Goal: Task Accomplishment & Management: Use online tool/utility

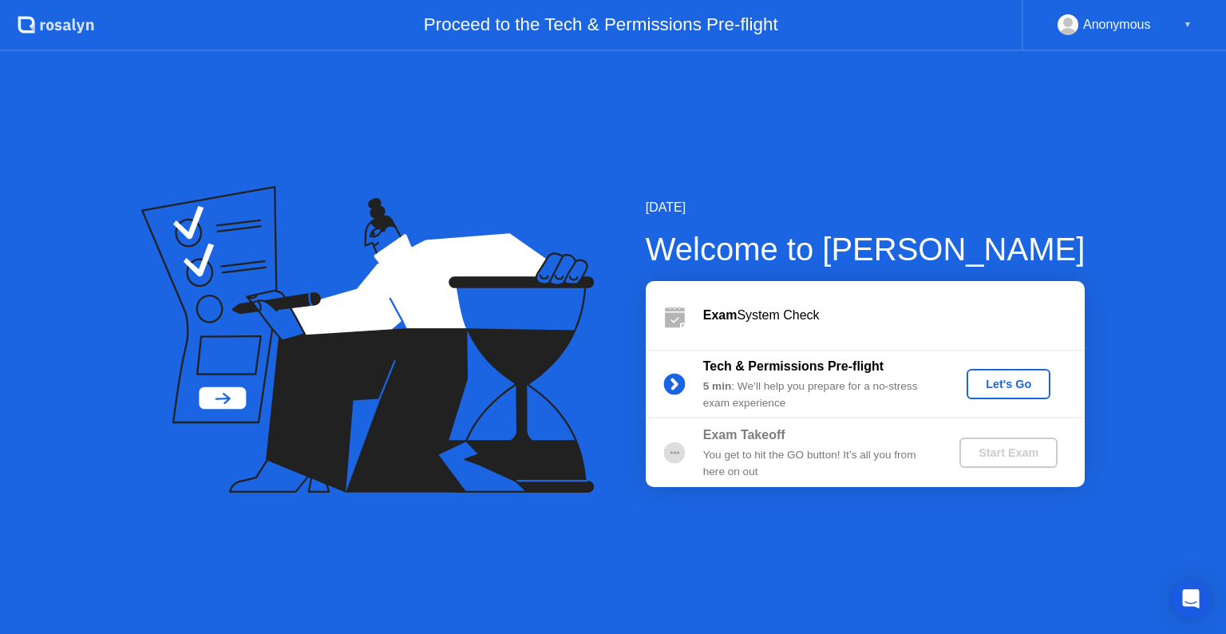
click at [1025, 386] on div "Let's Go" at bounding box center [1008, 383] width 71 height 13
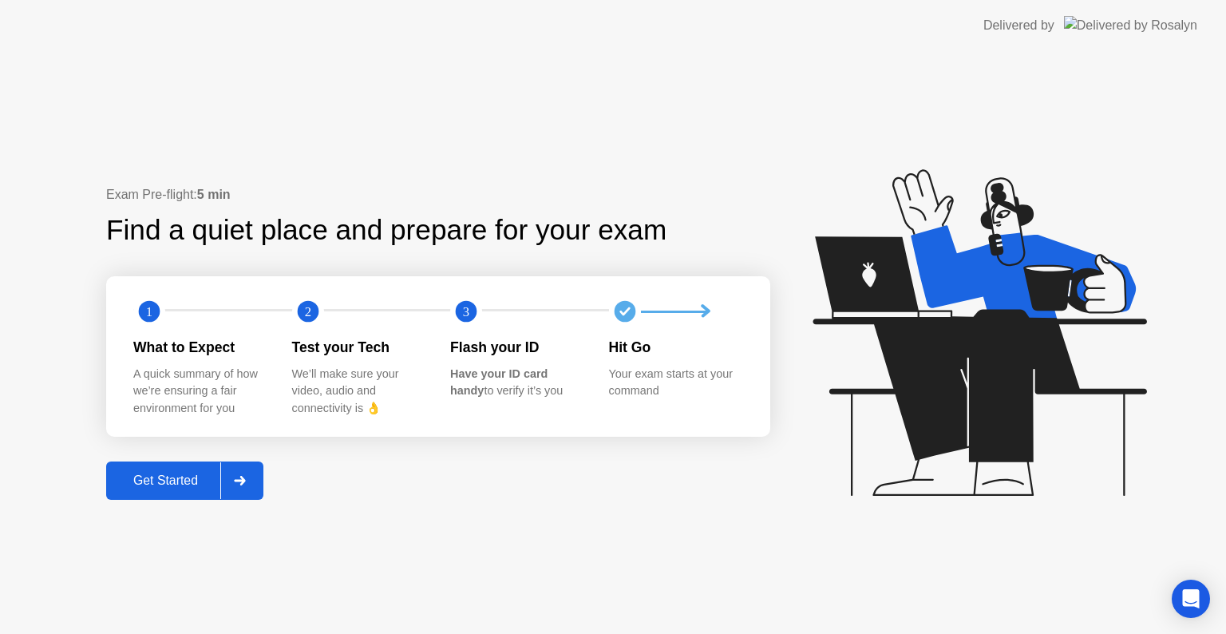
click at [184, 482] on div "Get Started" at bounding box center [165, 480] width 109 height 14
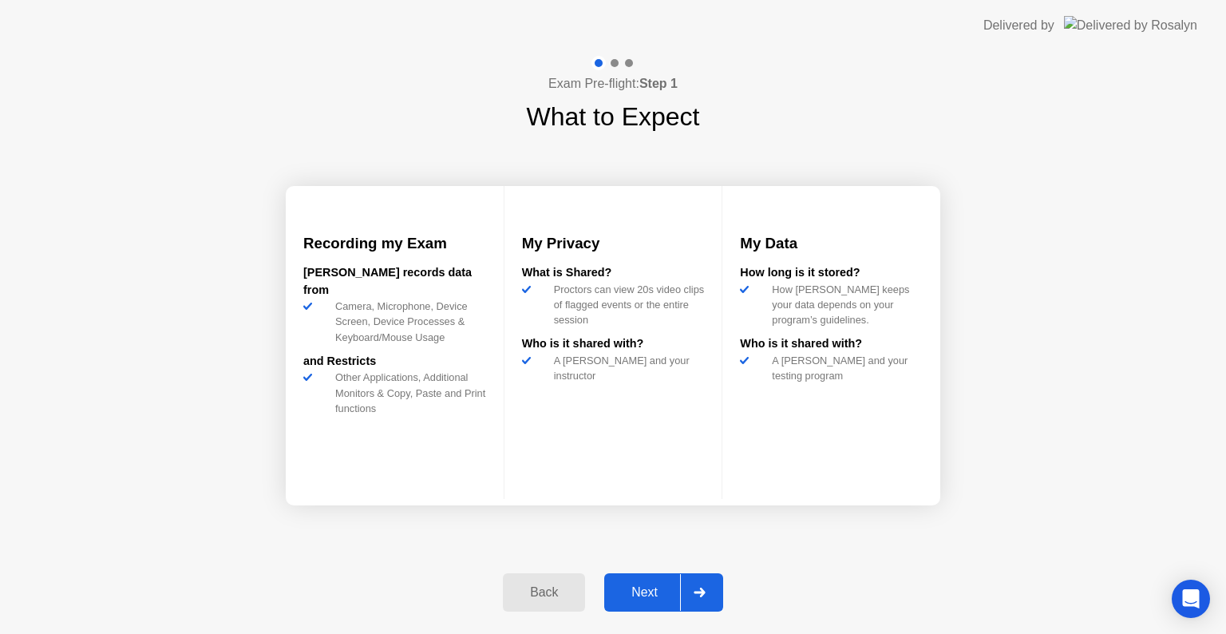
click at [646, 597] on div "Next" at bounding box center [644, 592] width 71 height 14
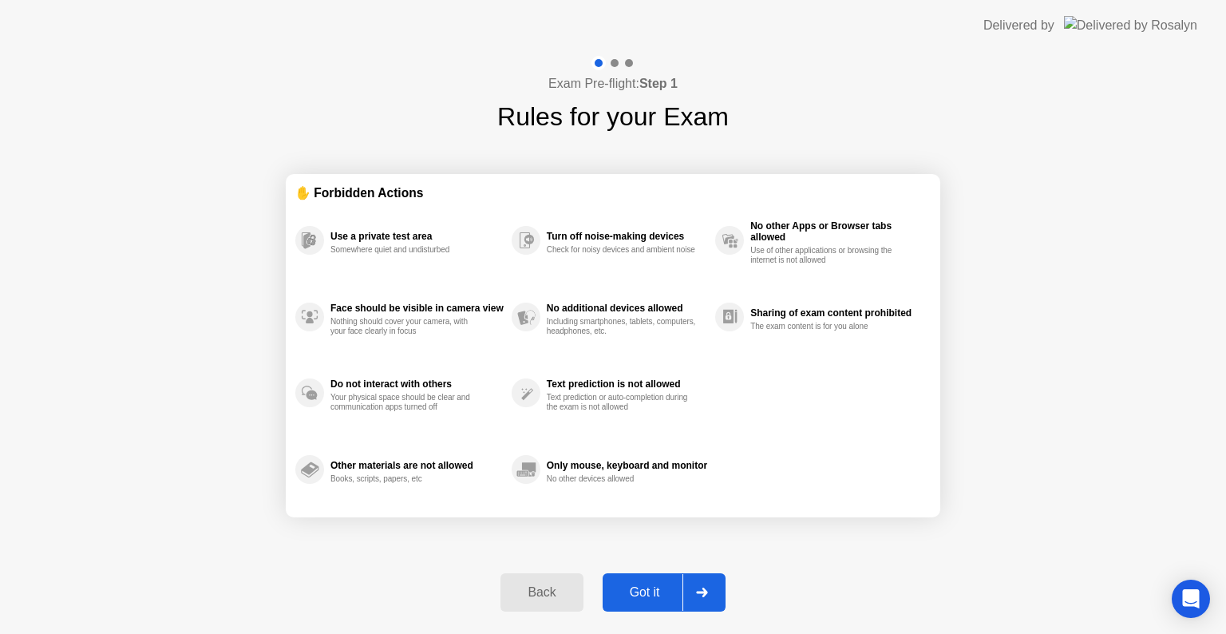
click at [646, 597] on div "Got it" at bounding box center [644, 592] width 75 height 14
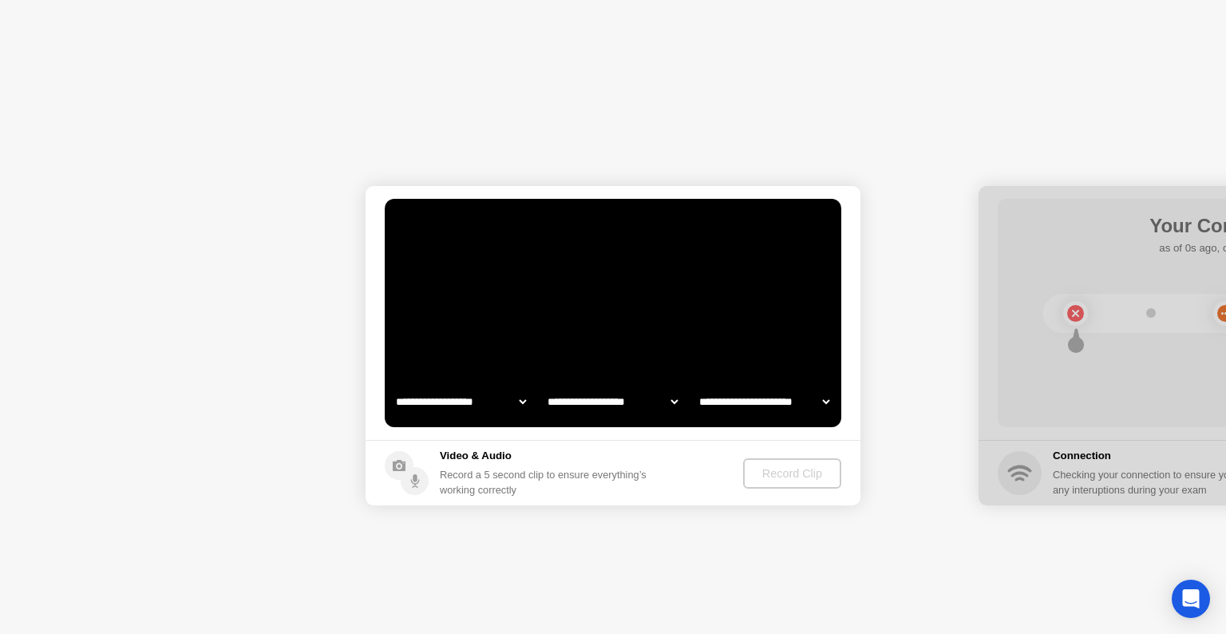
select select "**********"
select select "*******"
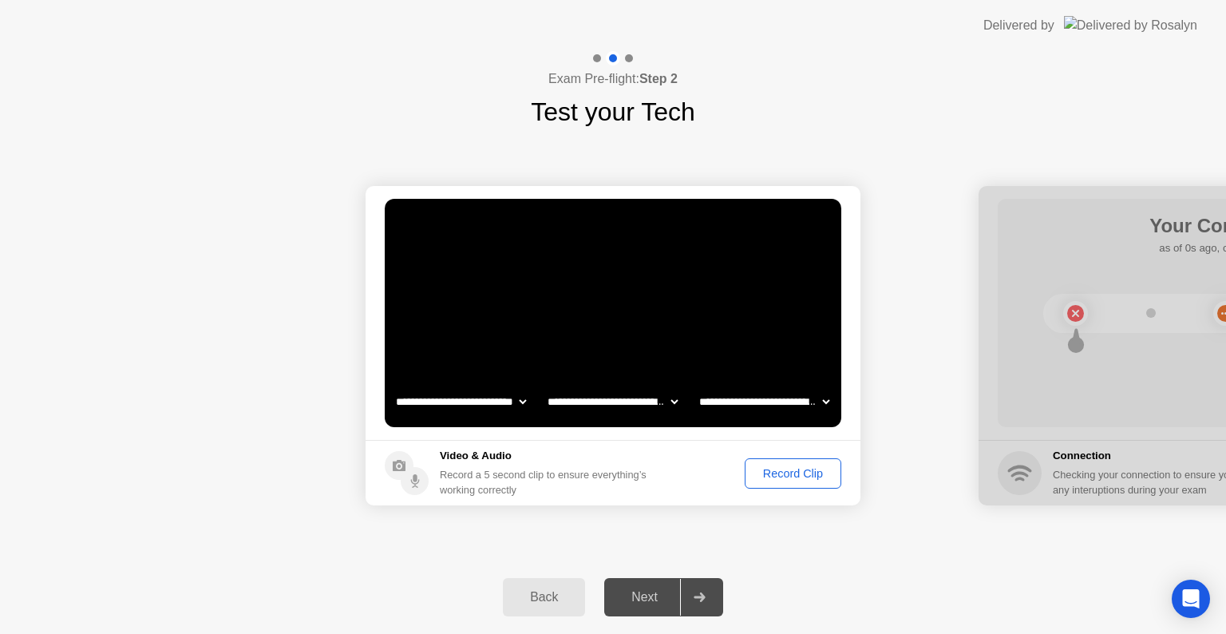
drag, startPoint x: 646, startPoint y: 597, endPoint x: 616, endPoint y: 552, distance: 54.0
click at [616, 552] on div "**********" at bounding box center [613, 342] width 1226 height 583
click at [704, 598] on icon at bounding box center [698, 597] width 11 height 10
click at [824, 397] on select "**********" at bounding box center [764, 401] width 136 height 32
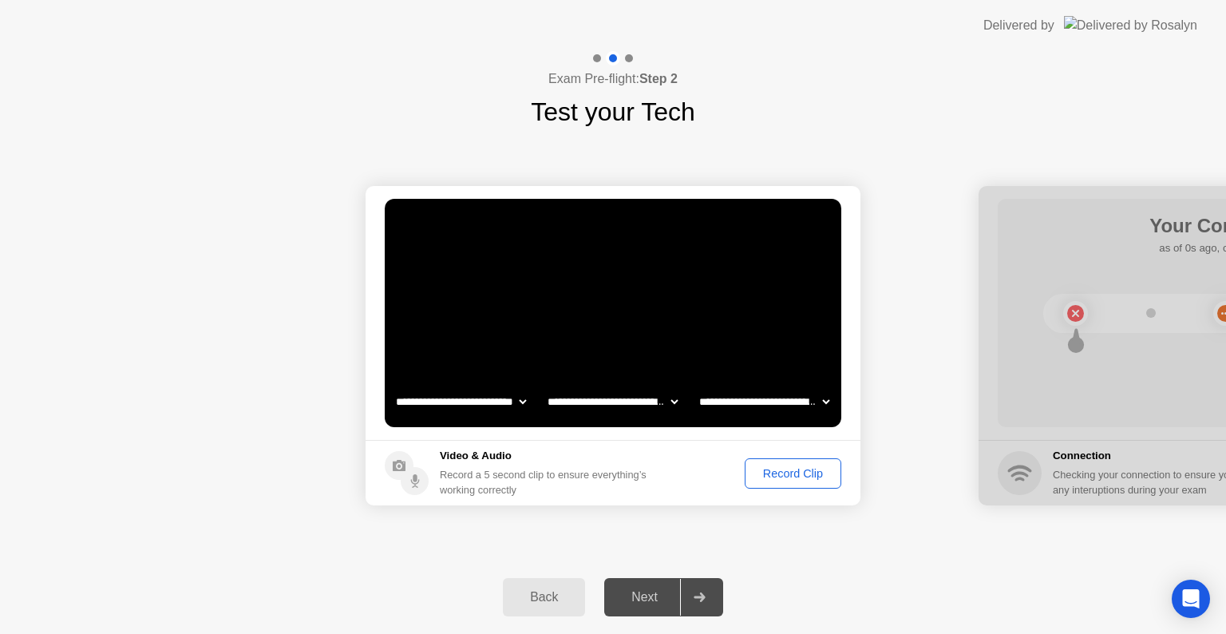
click at [650, 597] on div "Next" at bounding box center [644, 597] width 71 height 14
click at [712, 595] on div at bounding box center [699, 597] width 38 height 37
drag, startPoint x: 1090, startPoint y: 229, endPoint x: 954, endPoint y: 253, distance: 138.5
click at [631, 596] on div "Next" at bounding box center [644, 597] width 71 height 14
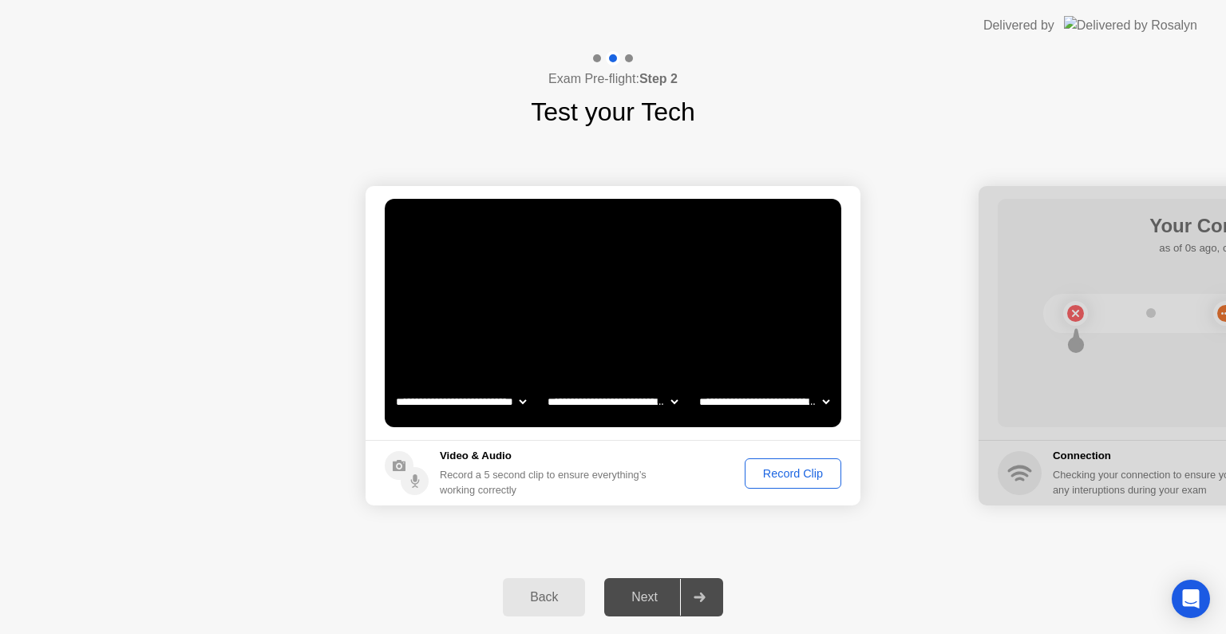
click at [712, 600] on div at bounding box center [699, 597] width 38 height 37
click at [782, 472] on div "Record Clip" at bounding box center [792, 473] width 85 height 13
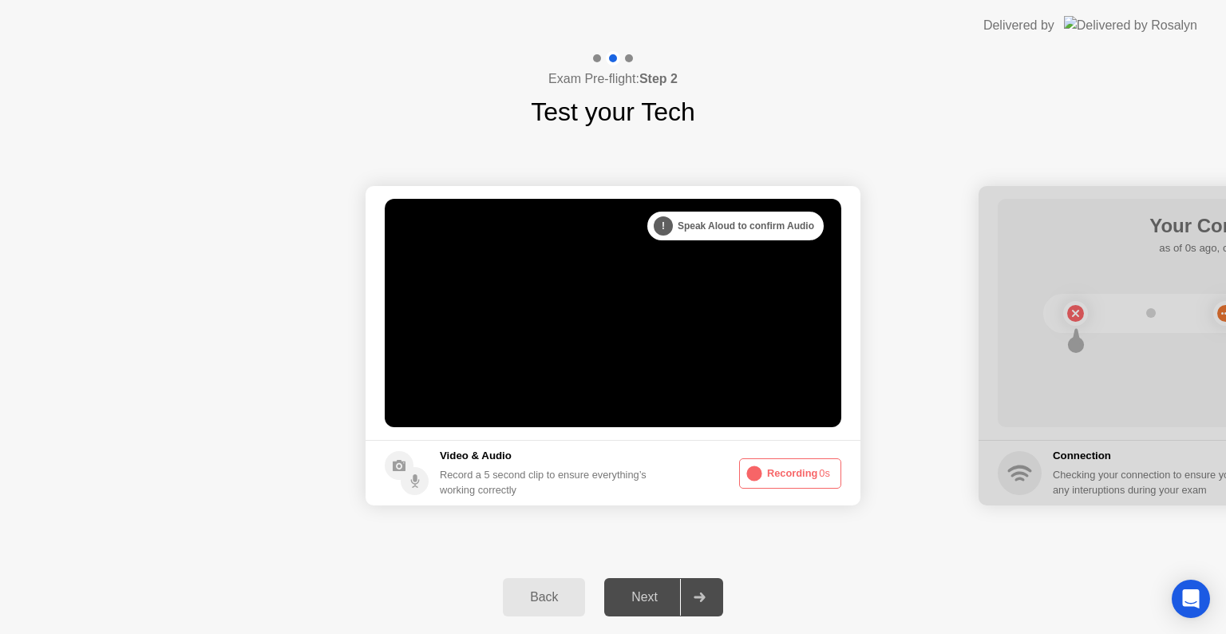
click at [782, 472] on button "Recording 0s" at bounding box center [790, 473] width 102 height 30
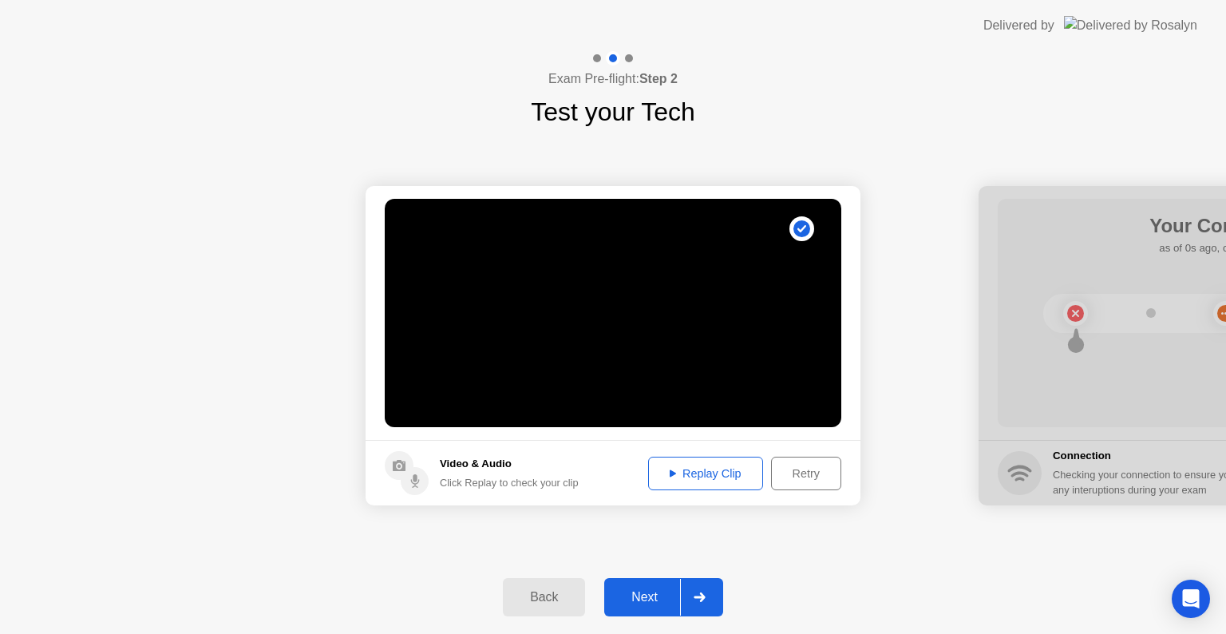
click at [694, 597] on icon at bounding box center [699, 597] width 12 height 10
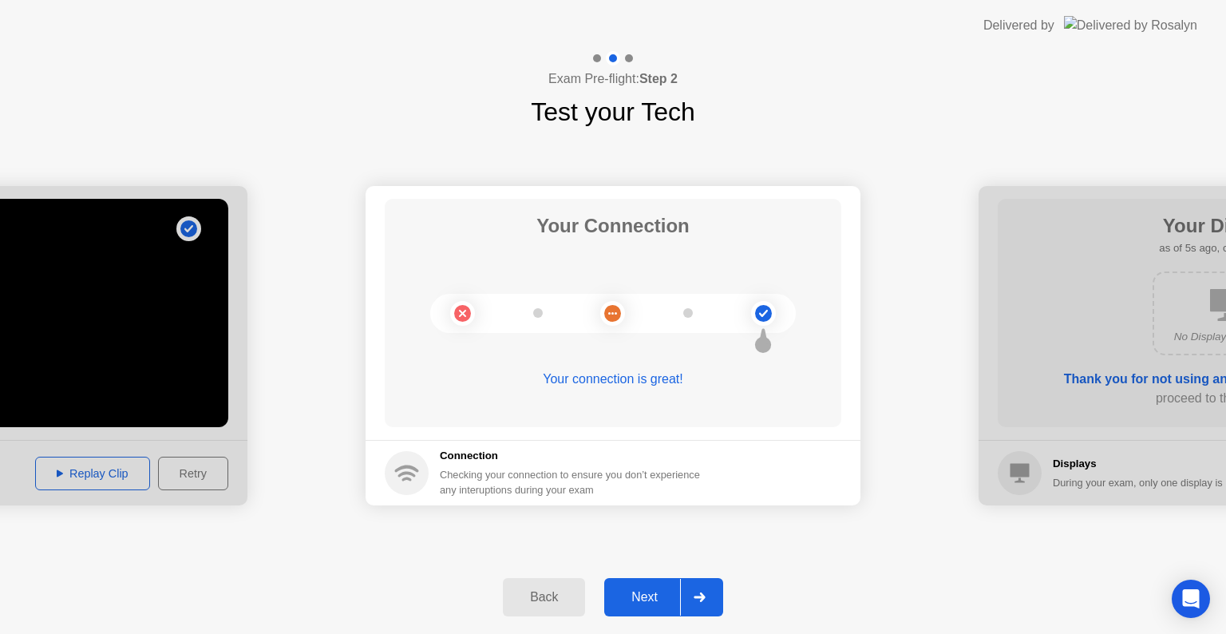
click at [694, 597] on icon at bounding box center [699, 597] width 12 height 10
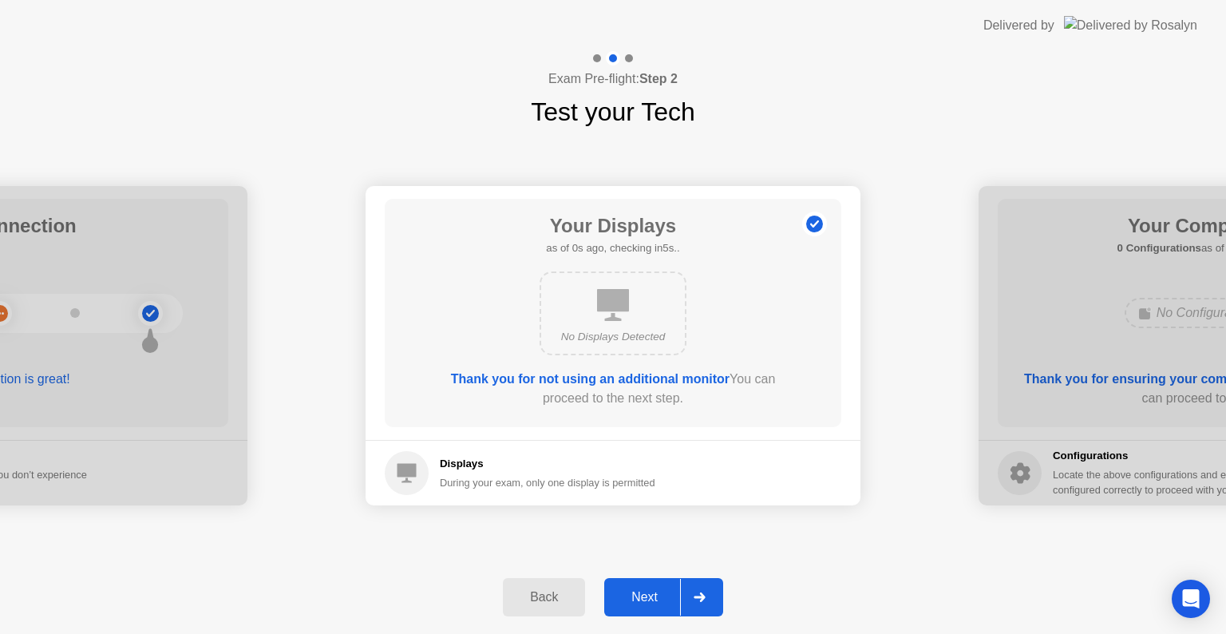
click at [694, 597] on icon at bounding box center [699, 597] width 12 height 10
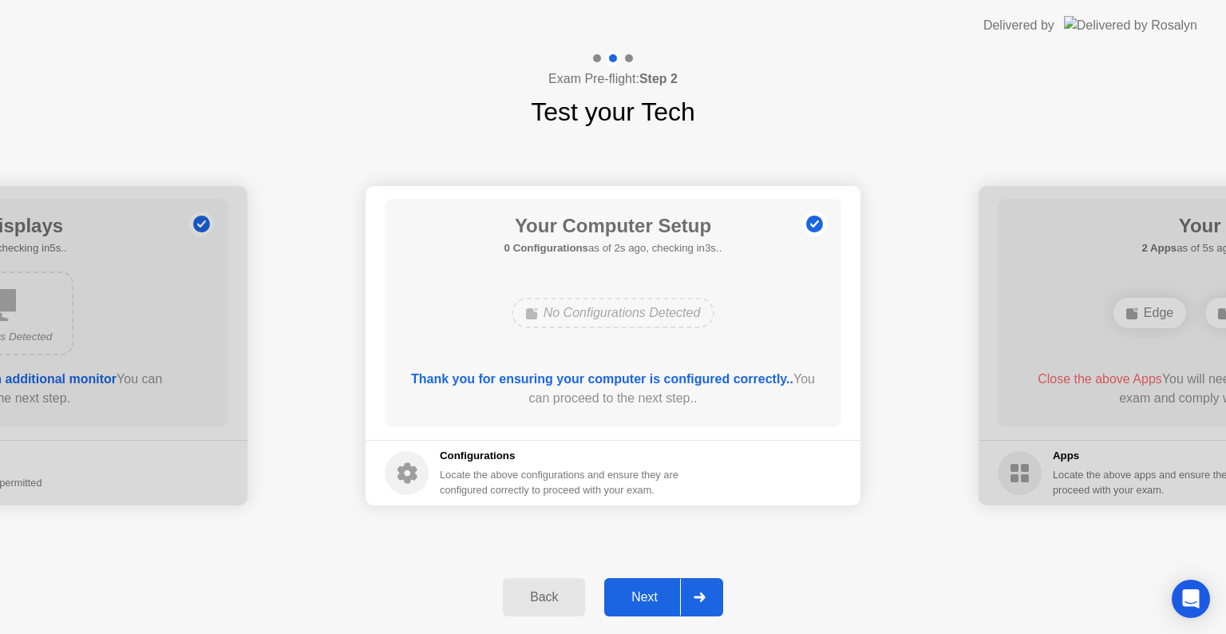
click at [701, 603] on div at bounding box center [699, 597] width 38 height 37
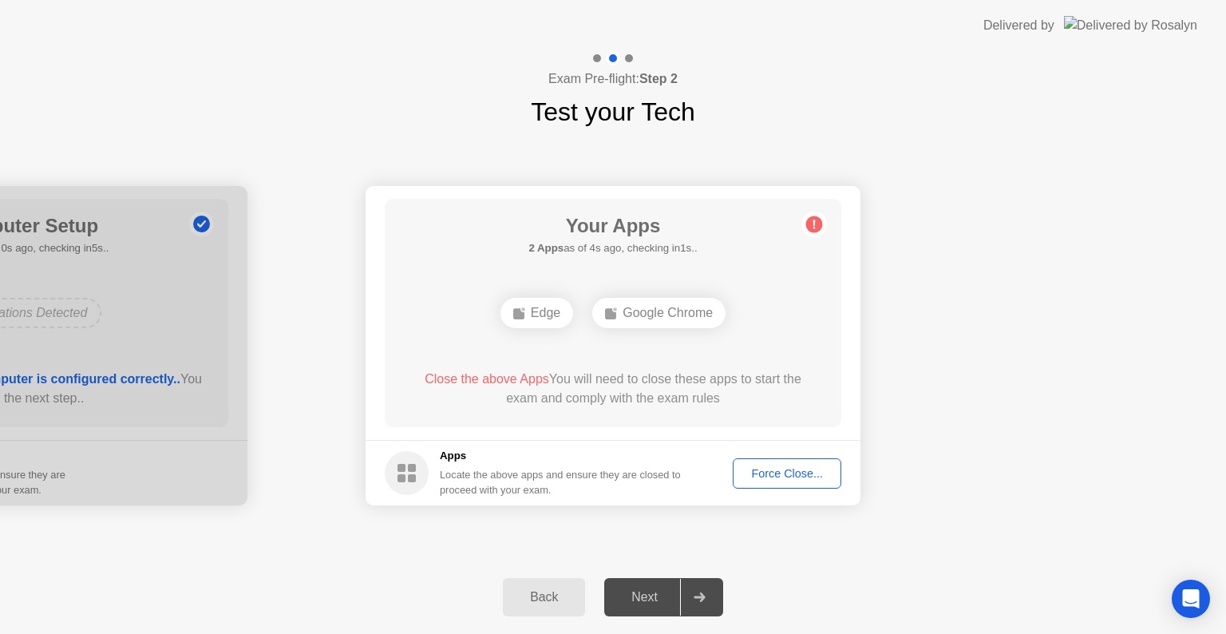
click at [701, 603] on div at bounding box center [699, 597] width 38 height 37
click at [779, 476] on div "Force Close..." at bounding box center [786, 473] width 97 height 13
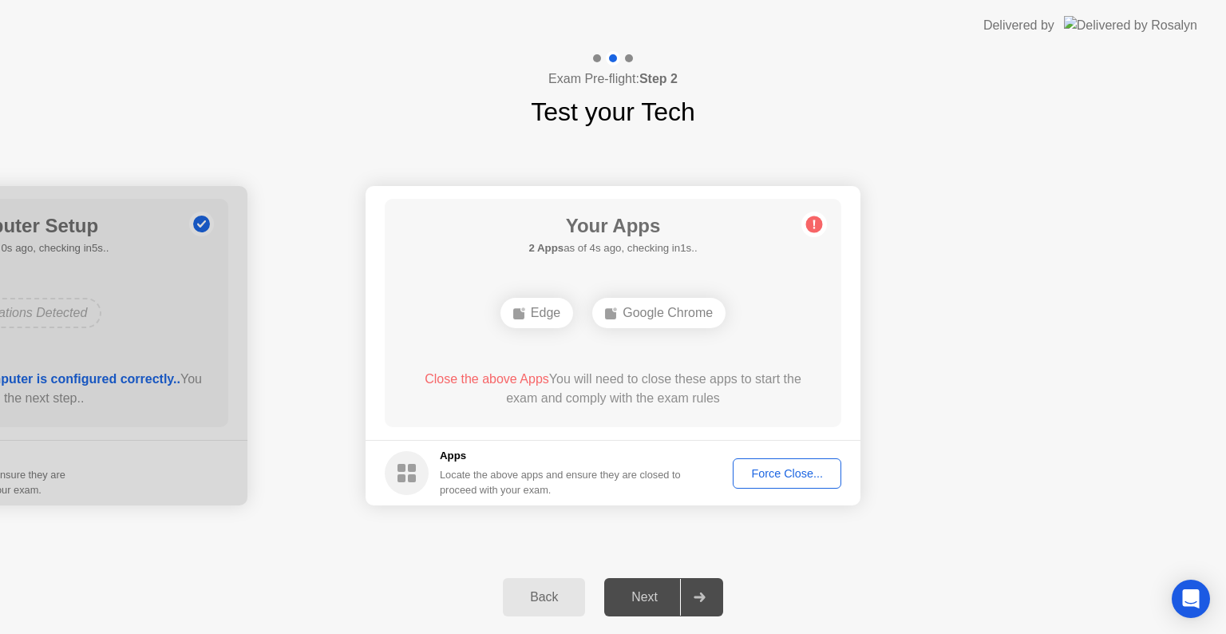
click at [705, 594] on icon at bounding box center [699, 597] width 12 height 10
click at [769, 481] on button "Force Close..." at bounding box center [787, 473] width 109 height 30
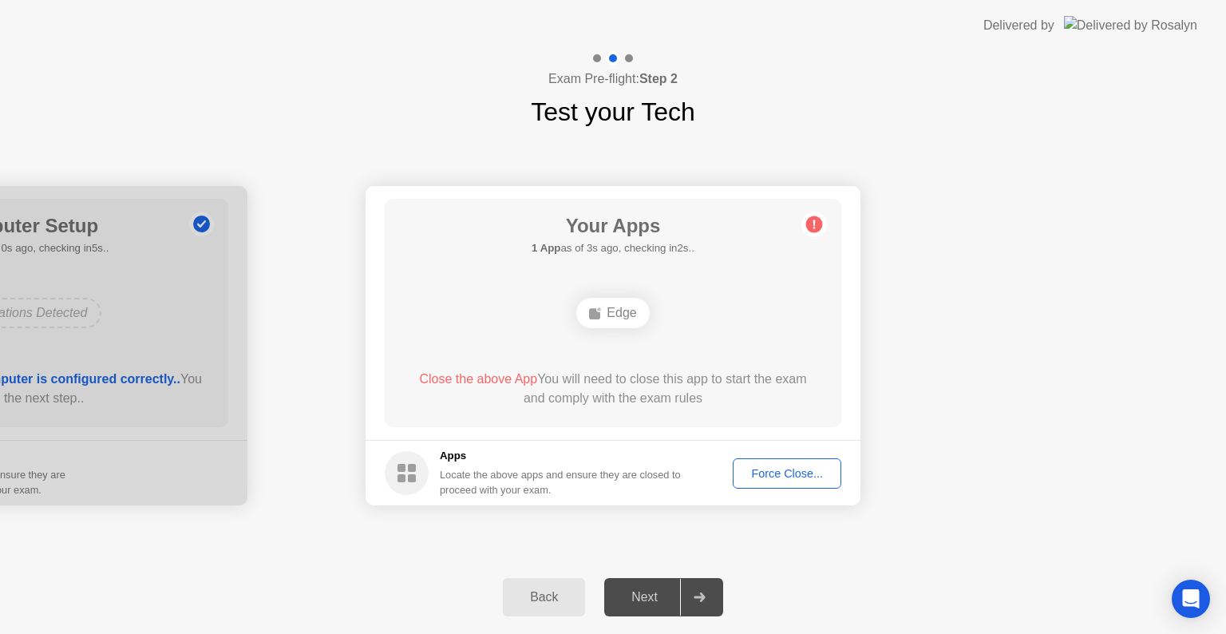
click at [699, 602] on div at bounding box center [699, 597] width 38 height 37
click at [812, 223] on circle at bounding box center [814, 224] width 17 height 17
click at [814, 469] on div "Force Close..." at bounding box center [786, 473] width 97 height 13
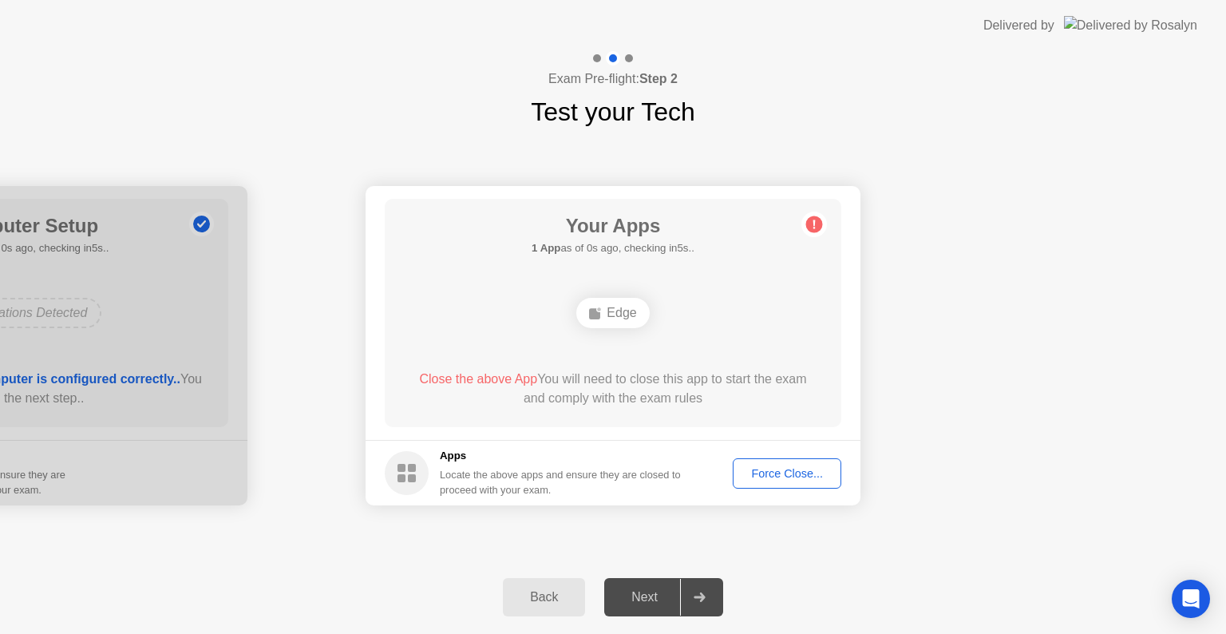
click at [693, 600] on div at bounding box center [699, 597] width 38 height 37
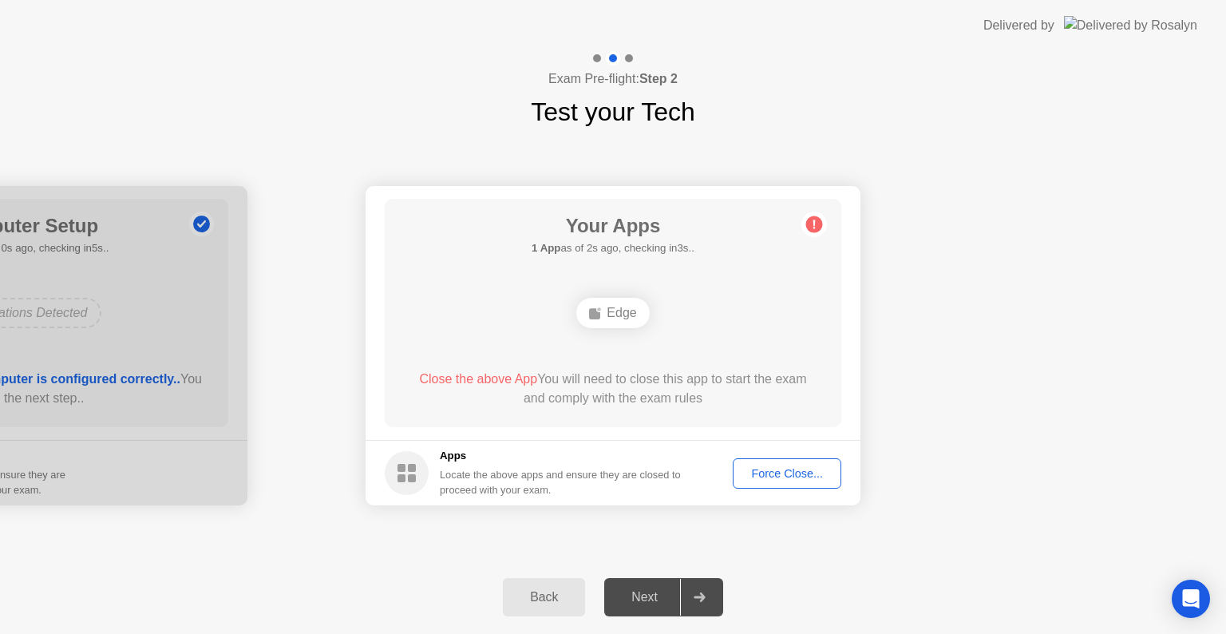
click at [520, 389] on div "Close the above App You will need to close this app to start the exam and compl…" at bounding box center [613, 388] width 411 height 38
click at [640, 594] on div "Next" at bounding box center [644, 597] width 71 height 14
click at [546, 598] on div "Back" at bounding box center [544, 597] width 73 height 14
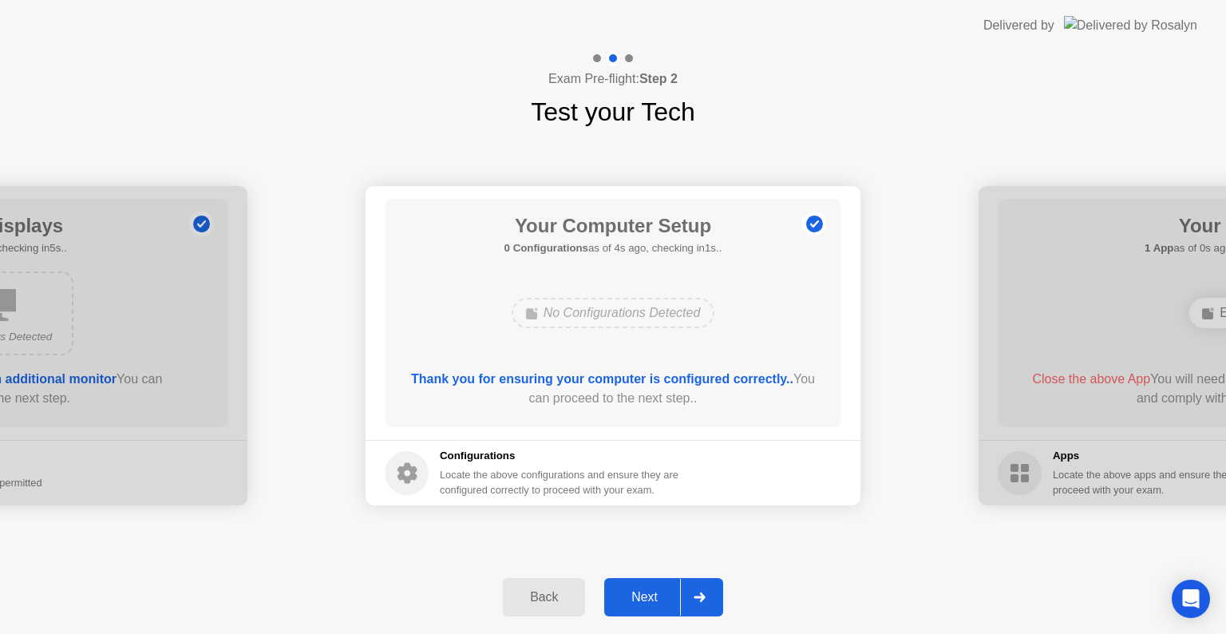
click at [647, 596] on div "Next" at bounding box center [644, 597] width 71 height 14
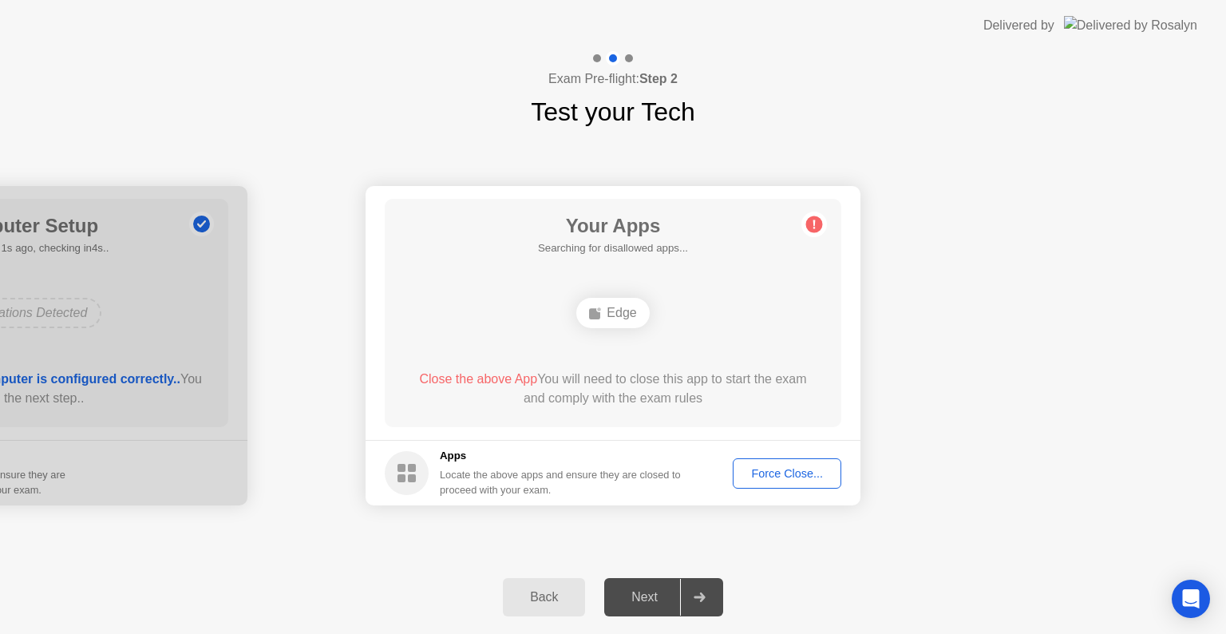
click at [647, 596] on div "Next" at bounding box center [644, 597] width 71 height 14
click at [690, 598] on div at bounding box center [699, 597] width 38 height 37
click at [801, 476] on div "Force Close..." at bounding box center [786, 473] width 97 height 13
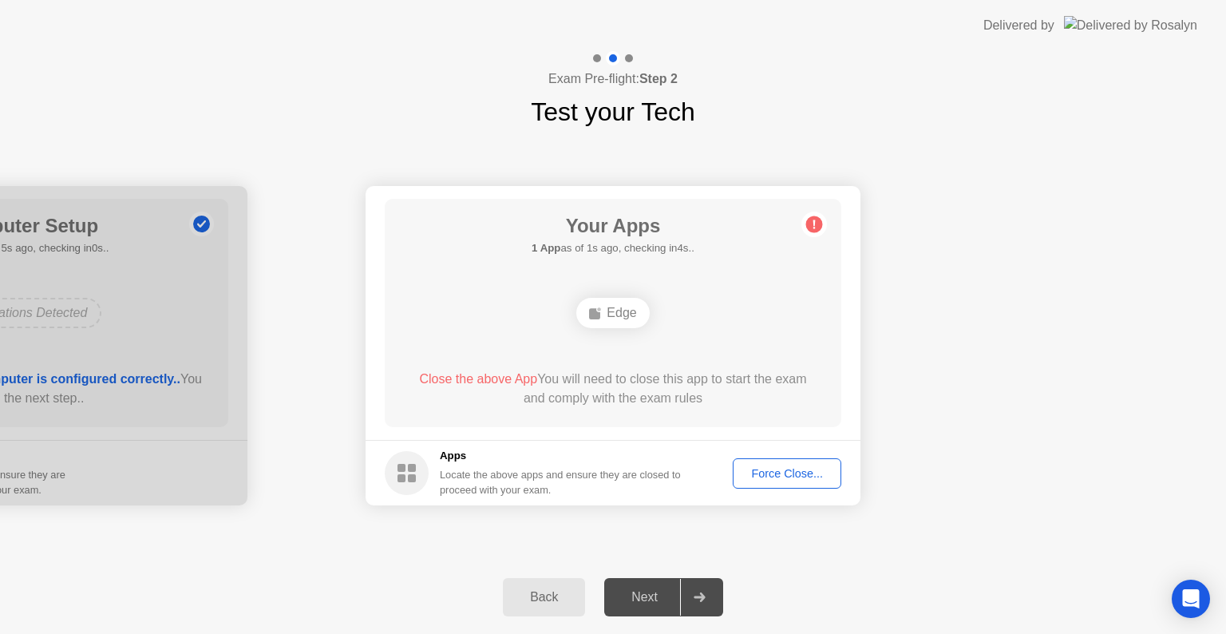
click at [626, 316] on div "Edge" at bounding box center [612, 313] width 73 height 30
click at [781, 472] on div "Force Close..." at bounding box center [786, 473] width 97 height 13
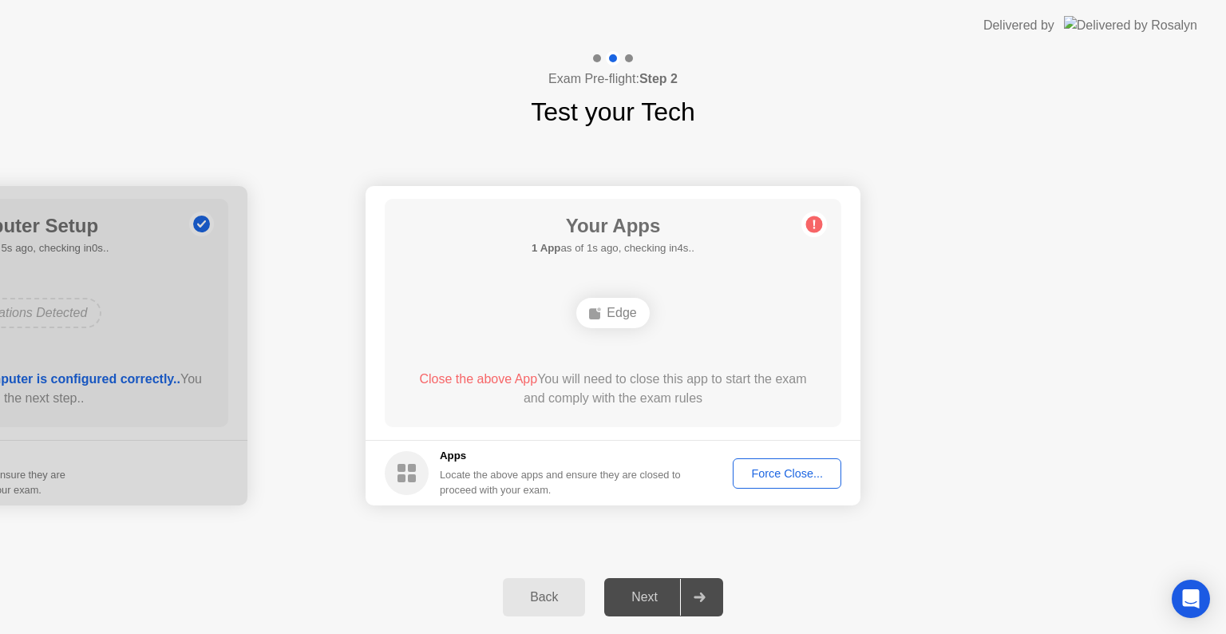
click at [1125, 27] on img at bounding box center [1130, 25] width 133 height 18
click at [1199, 597] on div "Open Intercom Messenger" at bounding box center [1191, 599] width 42 height 42
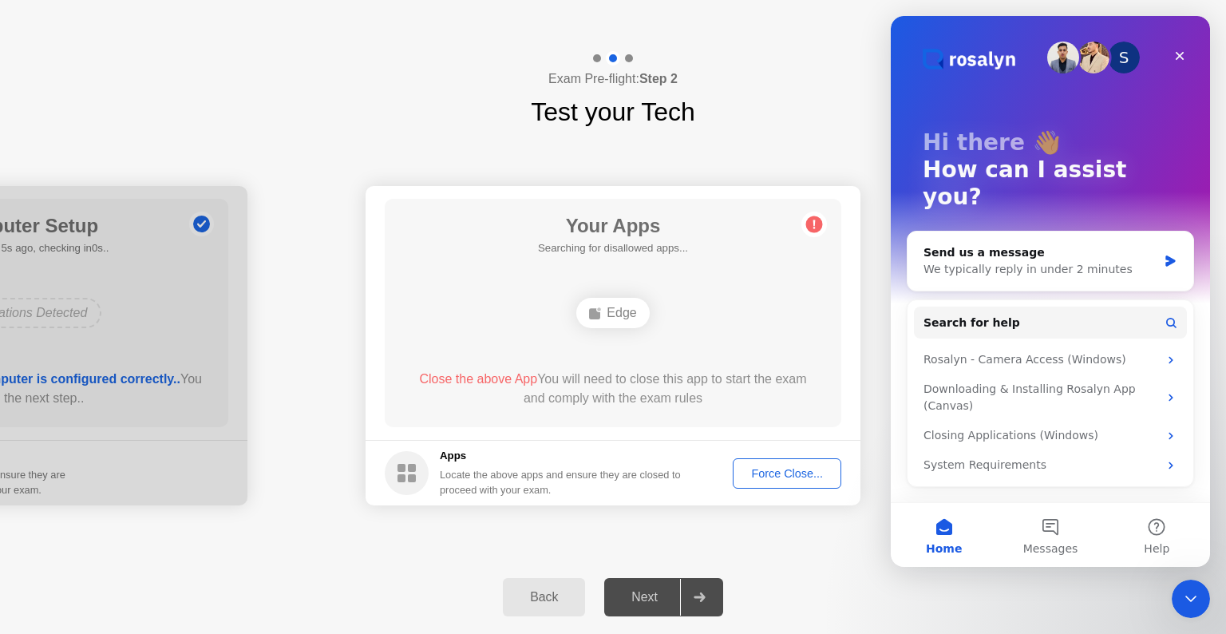
click at [1201, 598] on div "Close Intercom Messenger" at bounding box center [1190, 598] width 38 height 38
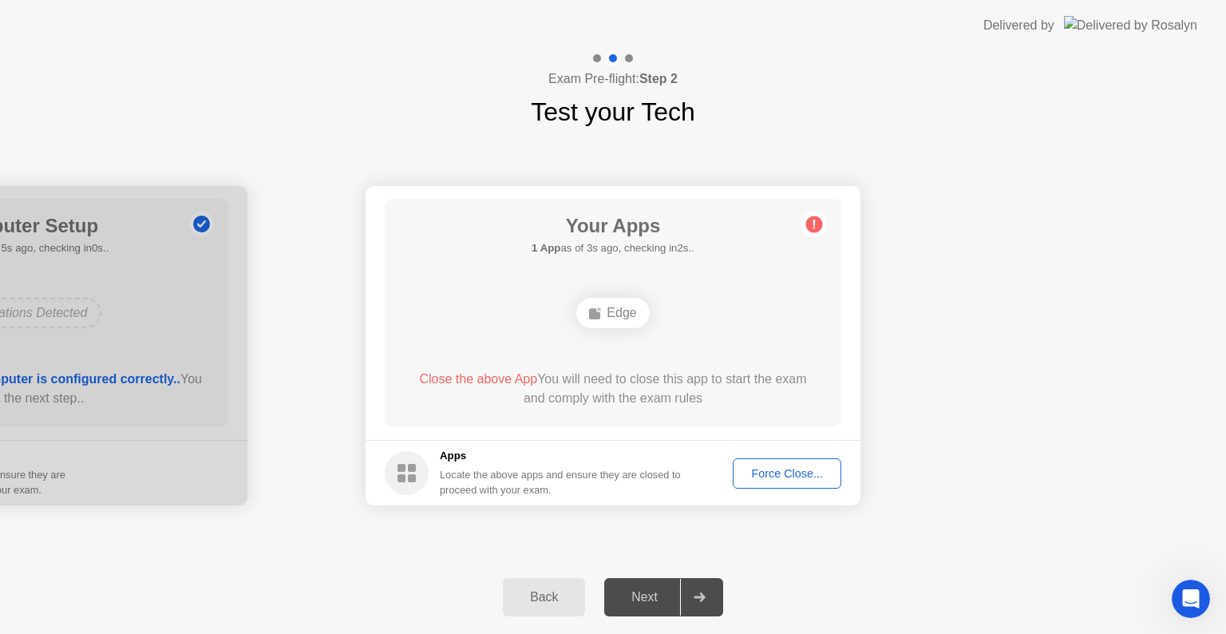
click at [702, 601] on div at bounding box center [699, 597] width 38 height 37
